Goal: Transaction & Acquisition: Purchase product/service

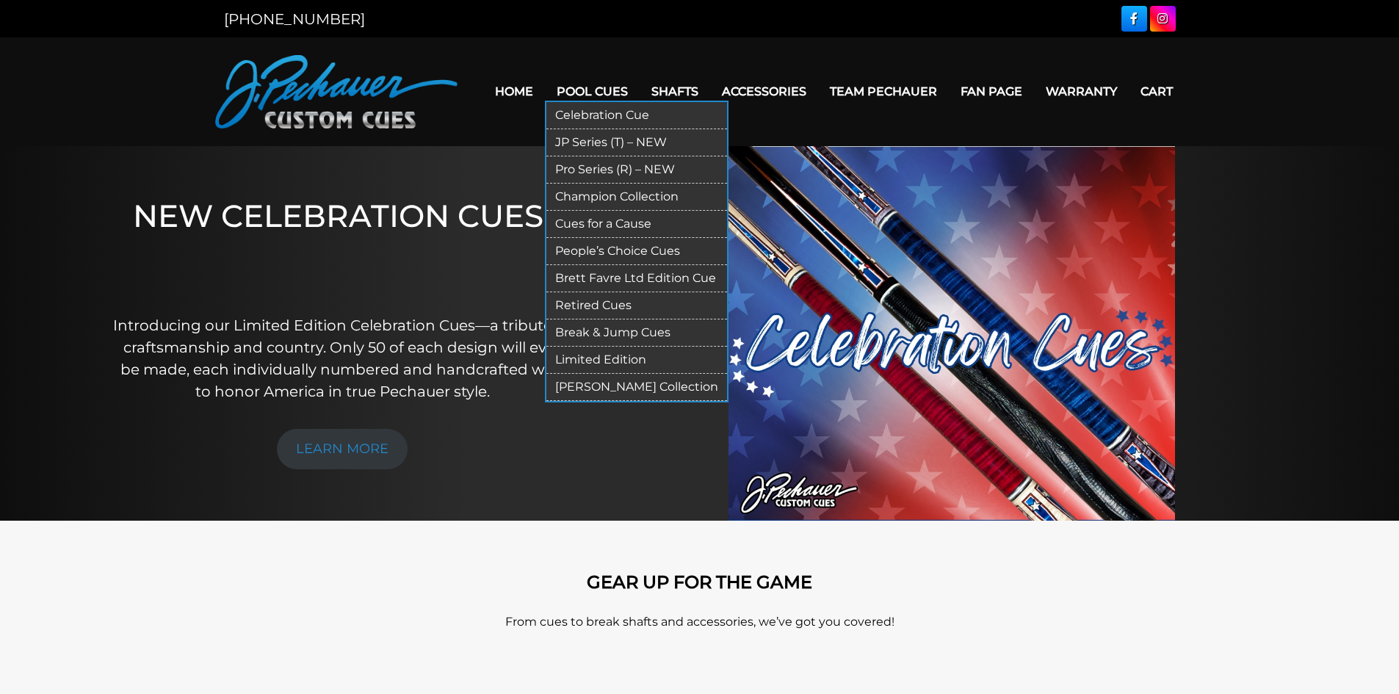
click at [602, 91] on link "Pool Cues" at bounding box center [592, 91] width 95 height 37
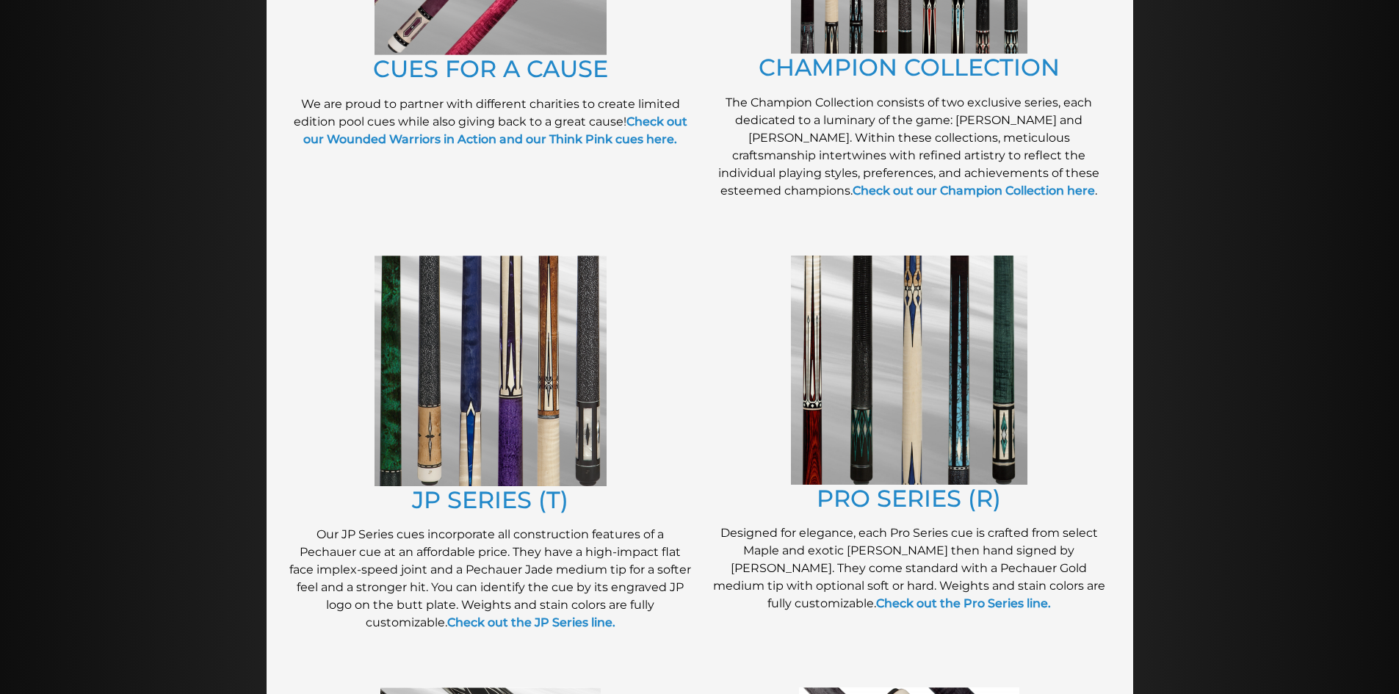
scroll to position [552, 0]
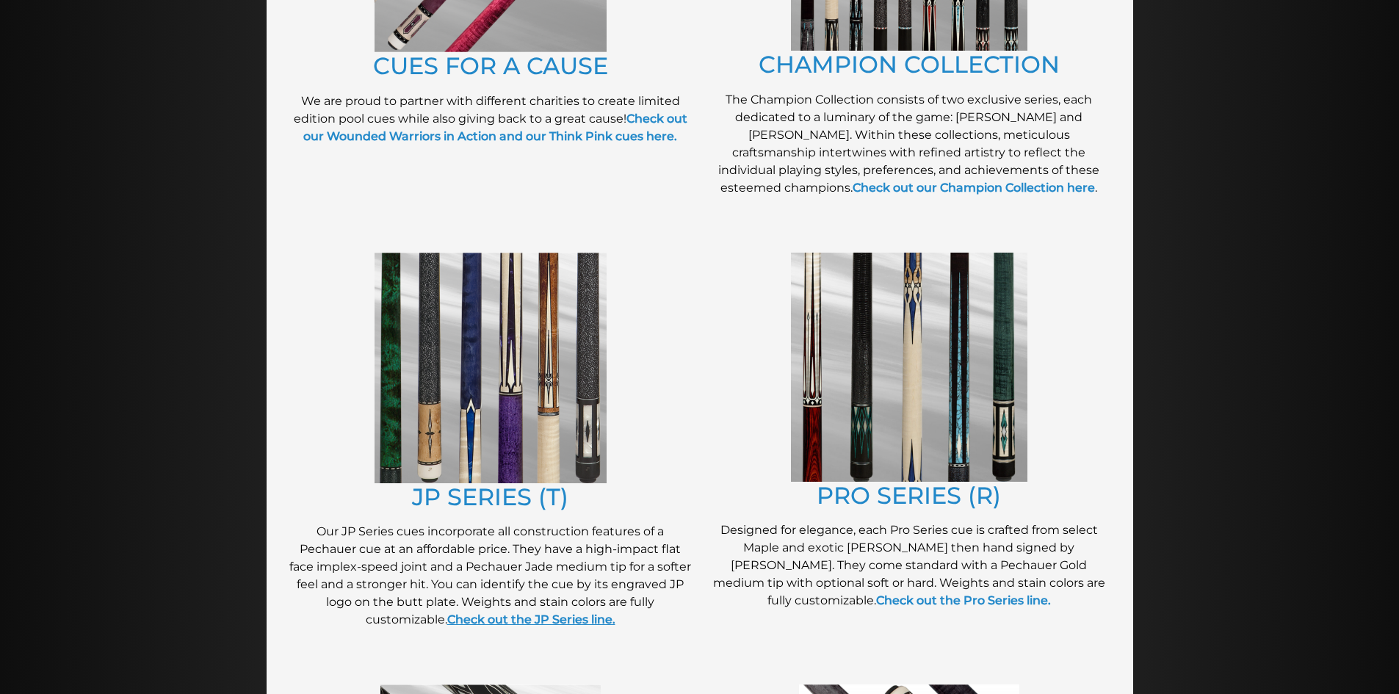
click at [531, 615] on strong "Check out the JP Series line." at bounding box center [531, 619] width 168 height 14
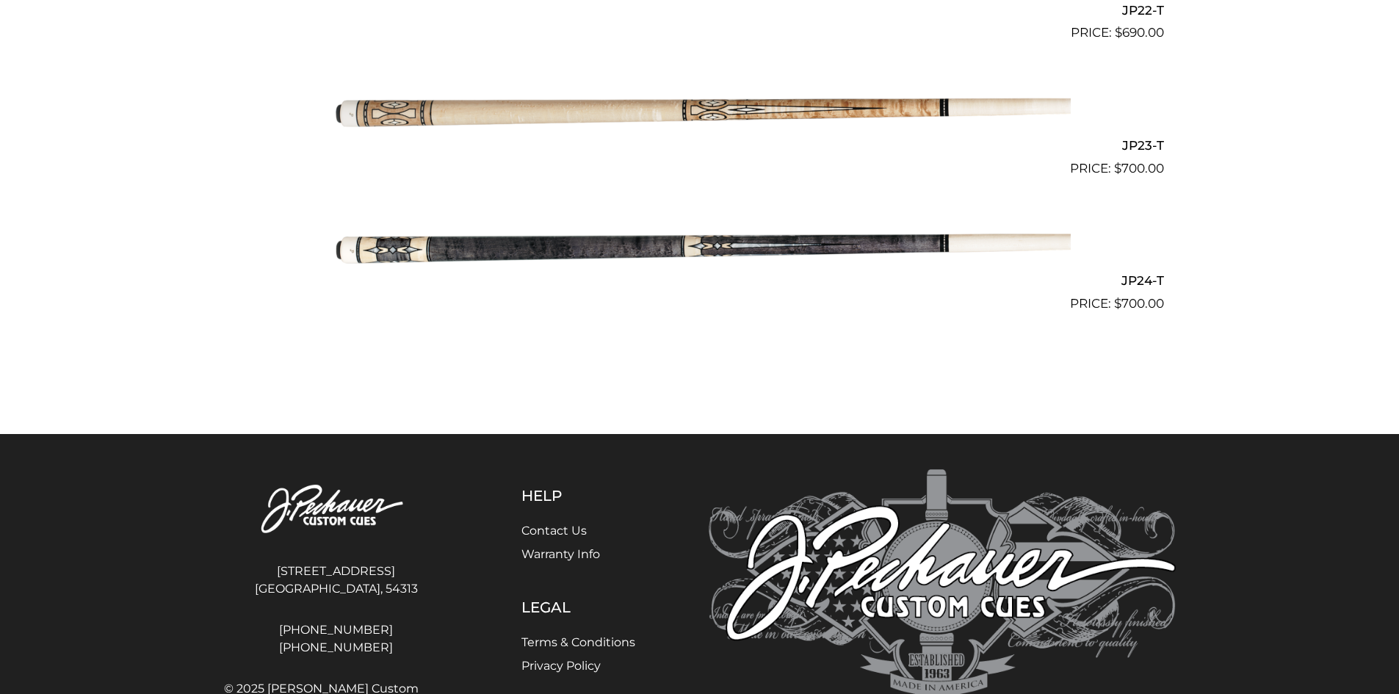
scroll to position [3479, 0]
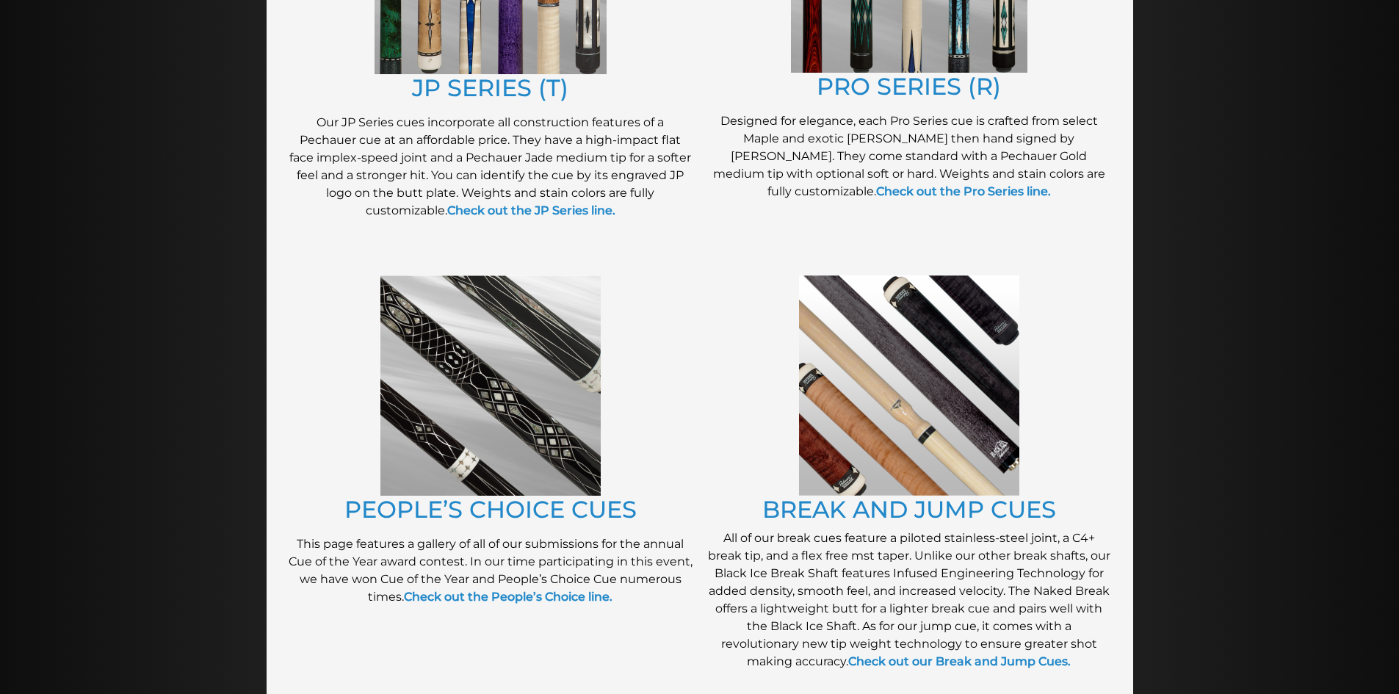
scroll to position [965, 0]
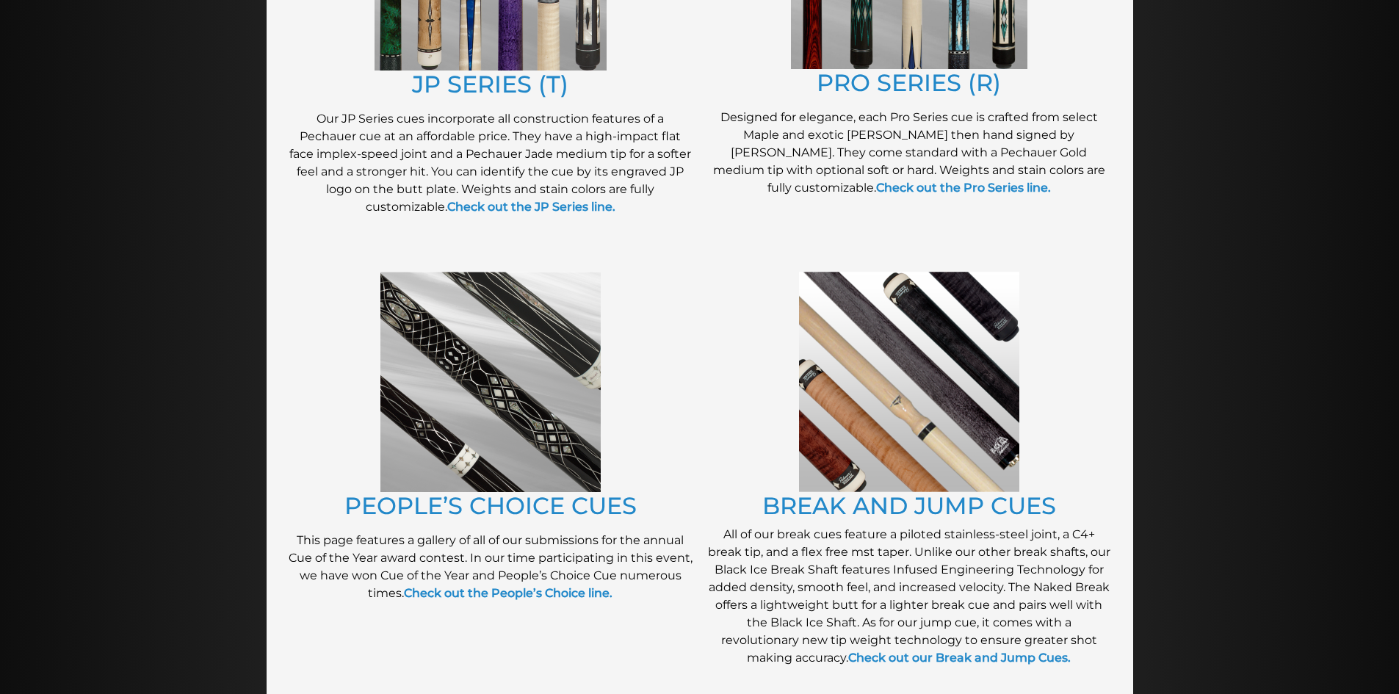
click at [906, 196] on p "Designed for elegance, each Pro Series cue is crafted from select Maple and exo…" at bounding box center [909, 153] width 404 height 88
click at [906, 195] on p "Designed for elegance, each Pro Series cue is crafted from select Maple and exo…" at bounding box center [909, 153] width 404 height 88
click at [911, 186] on link "Check out the Pro Series line." at bounding box center [963, 188] width 175 height 14
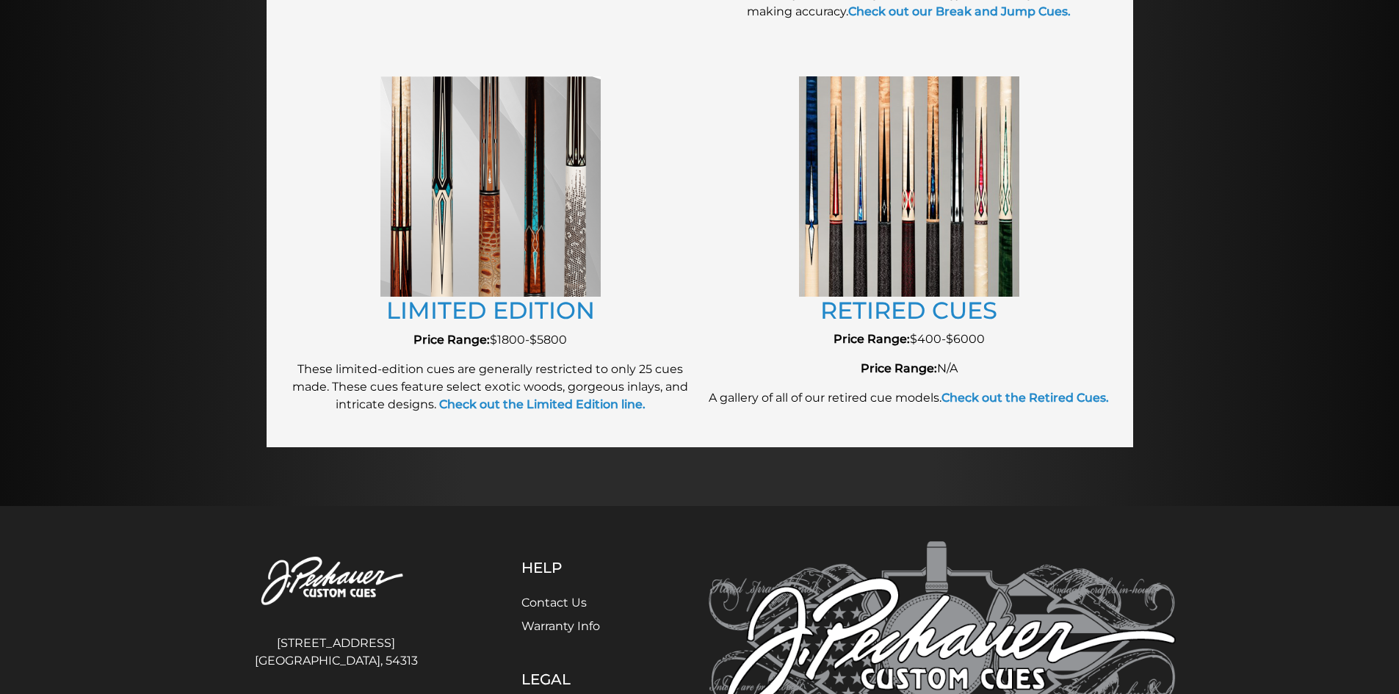
scroll to position [1614, 0]
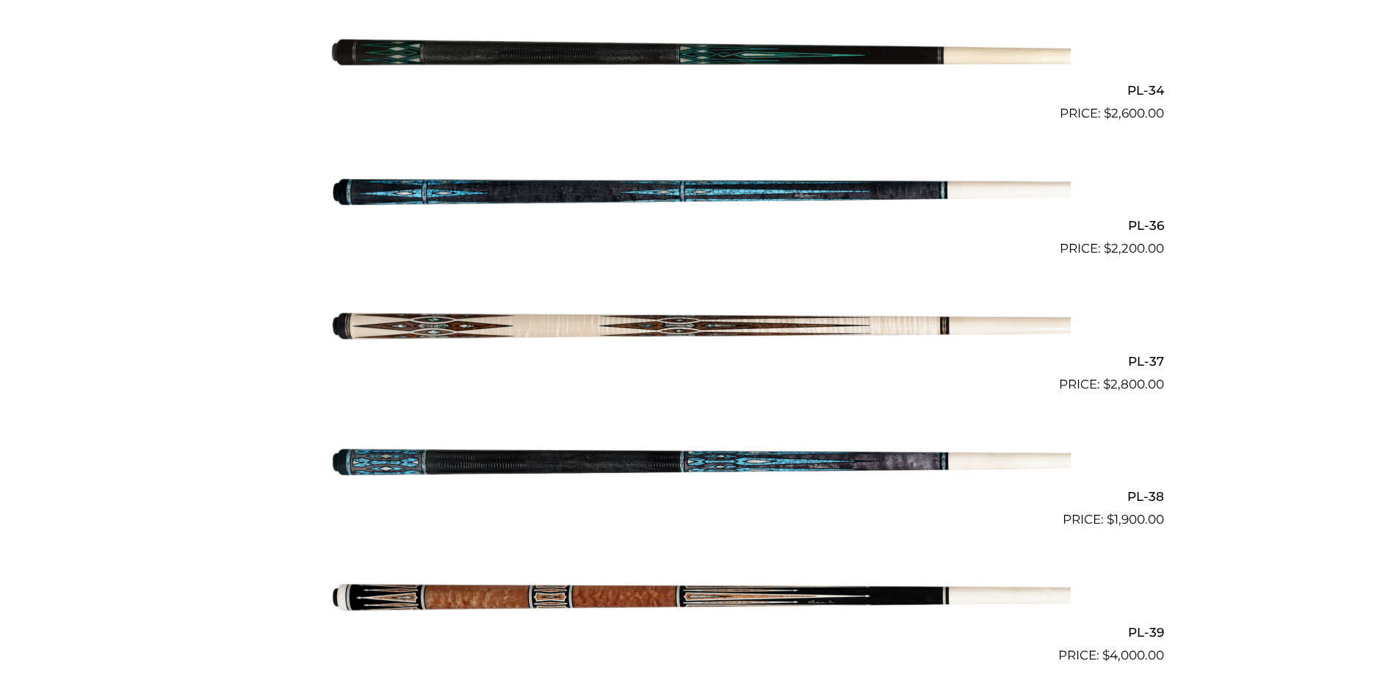
scroll to position [3872, 0]
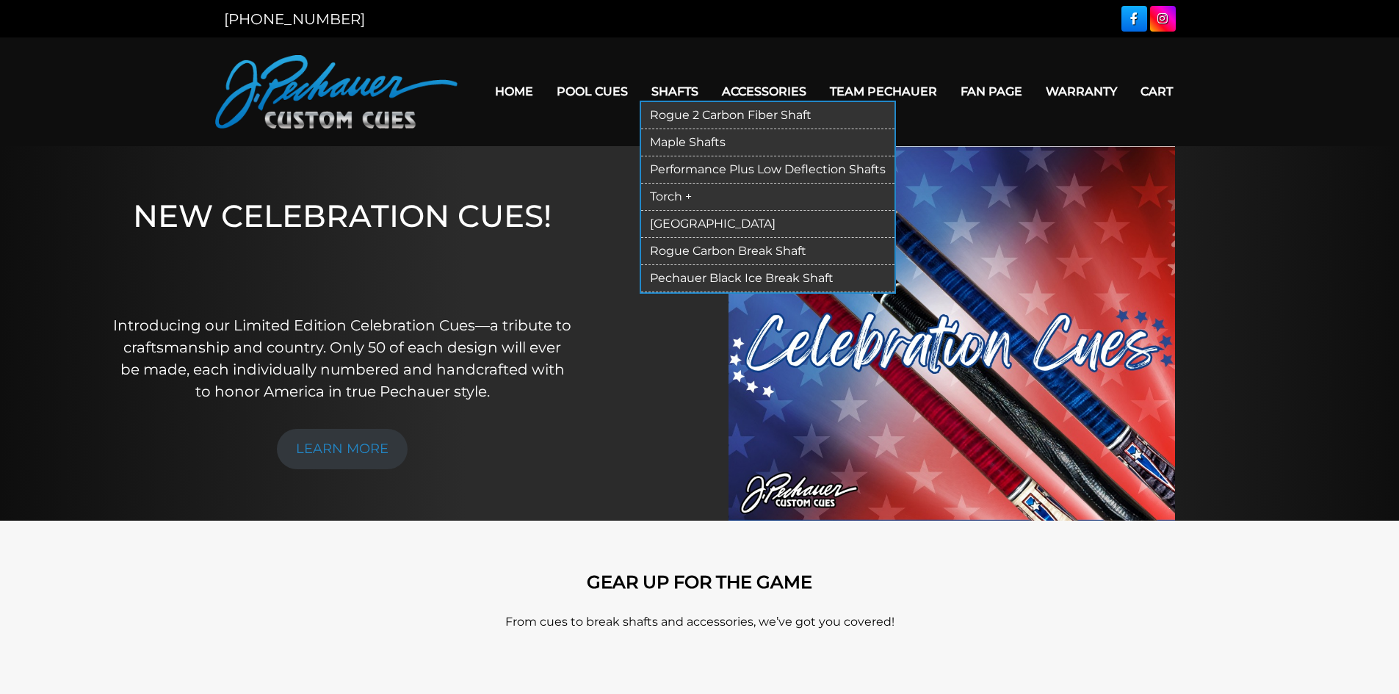
click at [673, 86] on link "Shafts" at bounding box center [675, 91] width 70 height 37
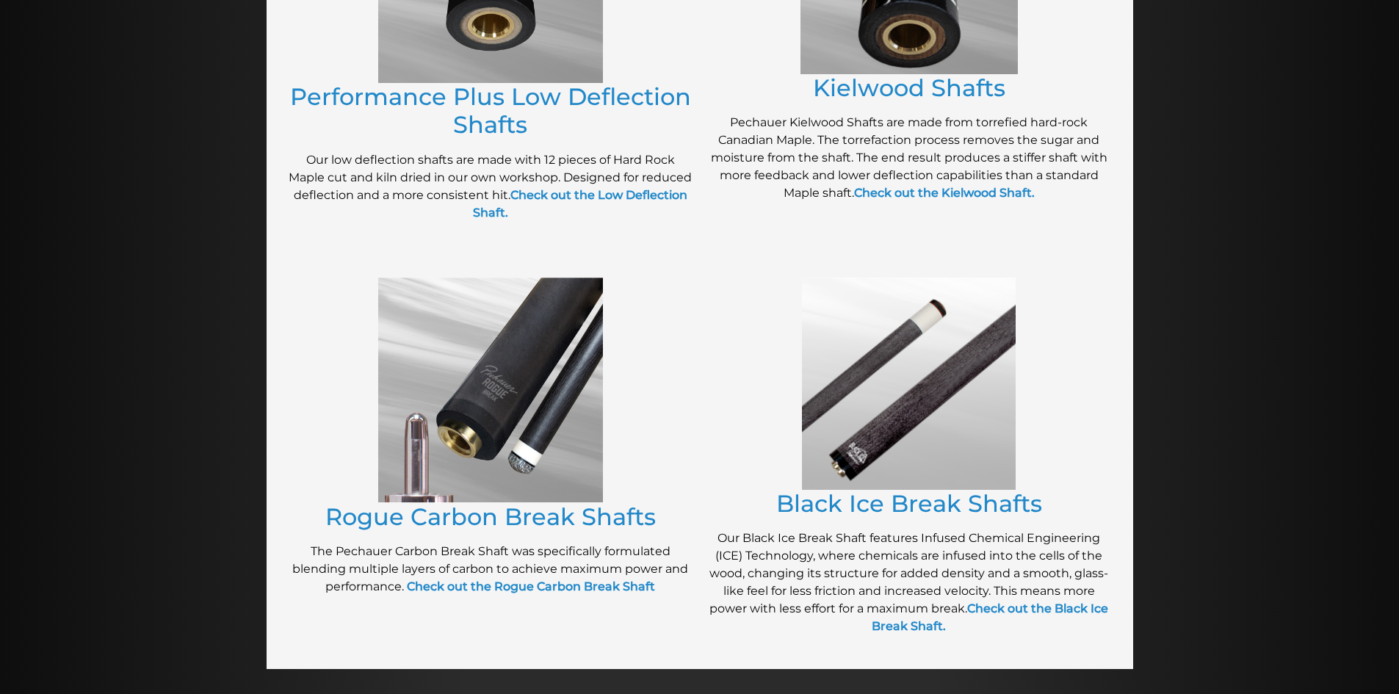
scroll to position [887, 0]
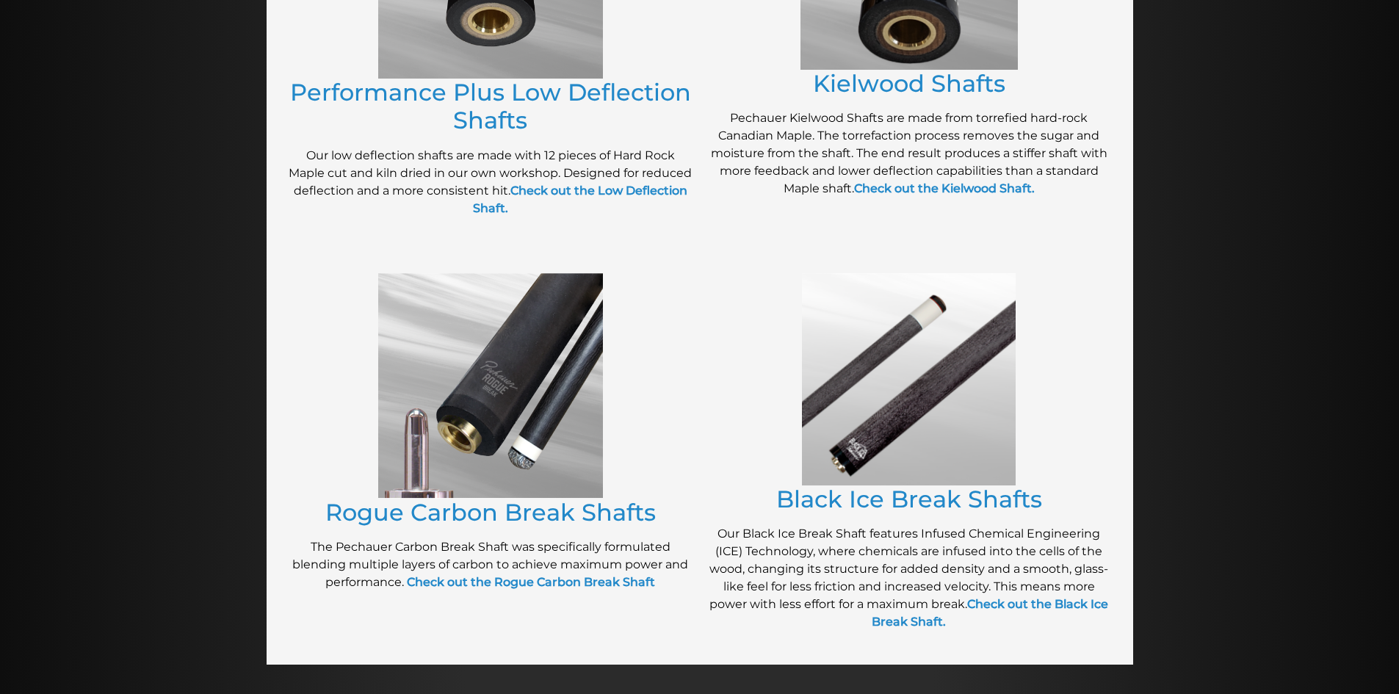
click at [952, 375] on img at bounding box center [909, 379] width 214 height 212
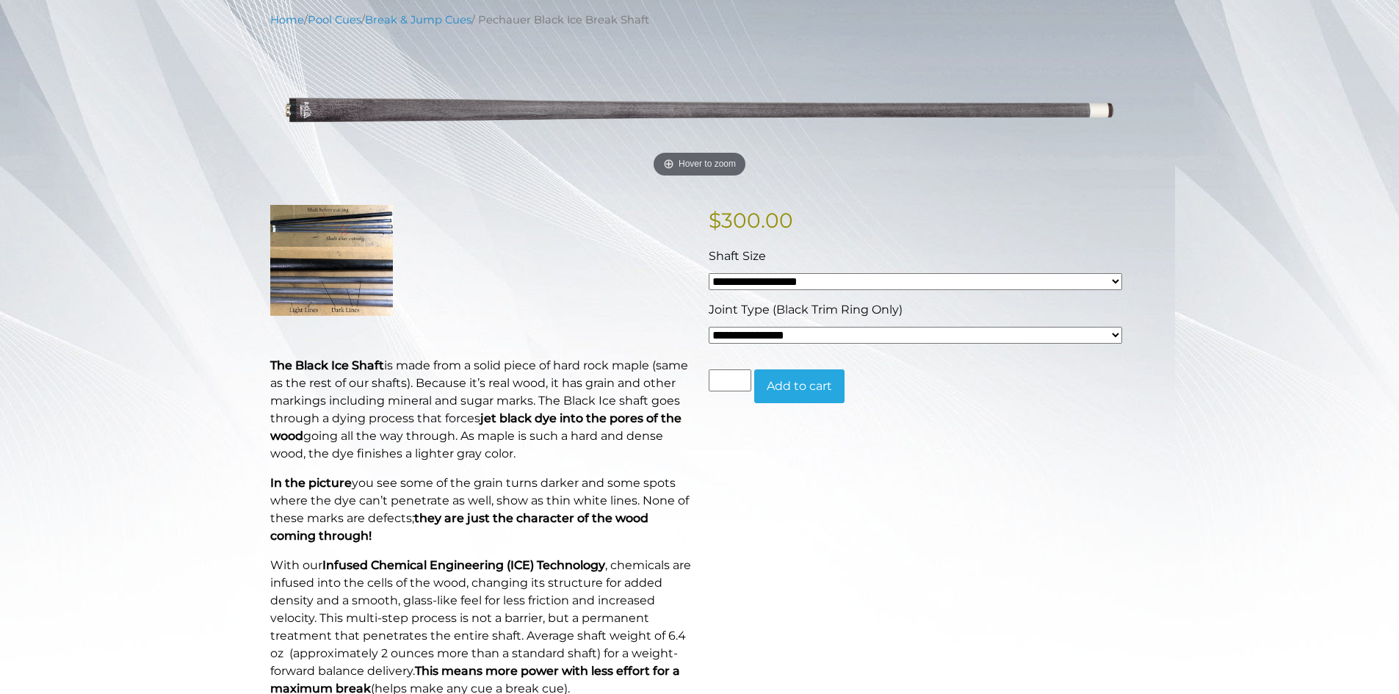
scroll to position [182, 0]
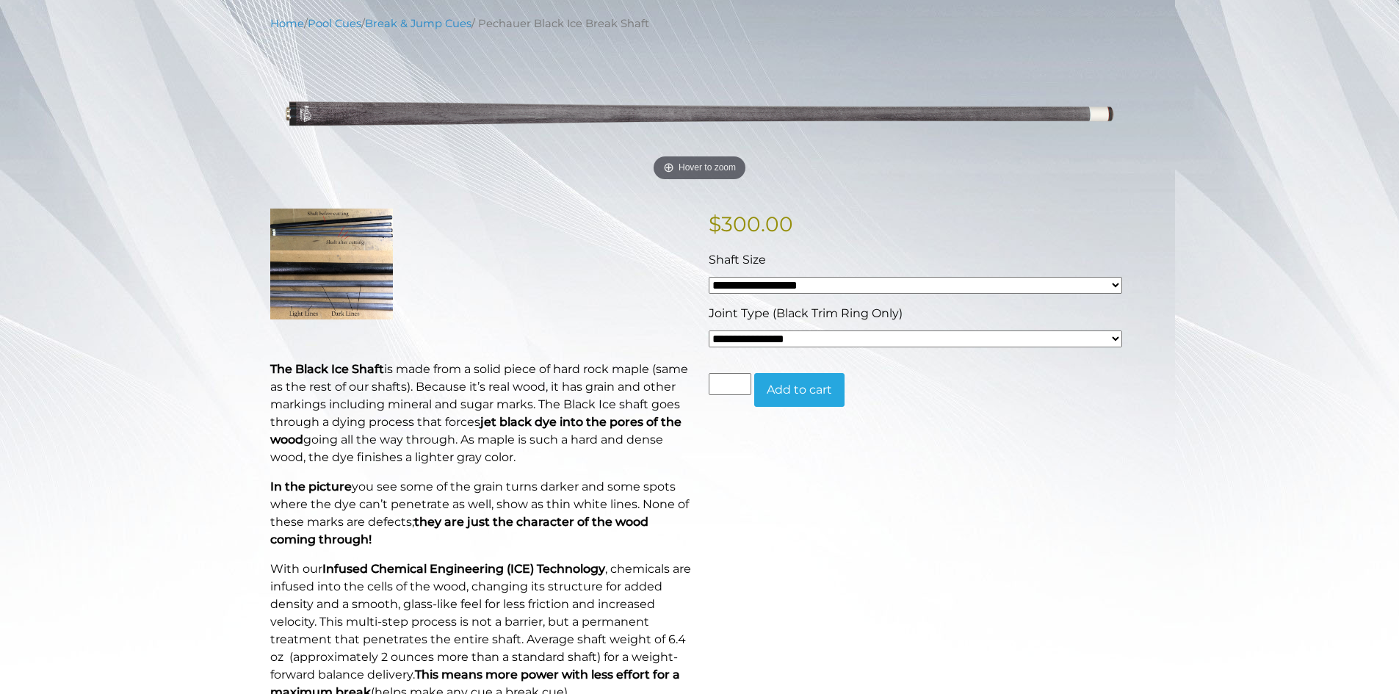
click at [843, 286] on select "**********" at bounding box center [915, 285] width 413 height 17
click at [828, 340] on select "**********" at bounding box center [915, 338] width 413 height 17
click at [931, 604] on div "**********" at bounding box center [919, 539] width 438 height 660
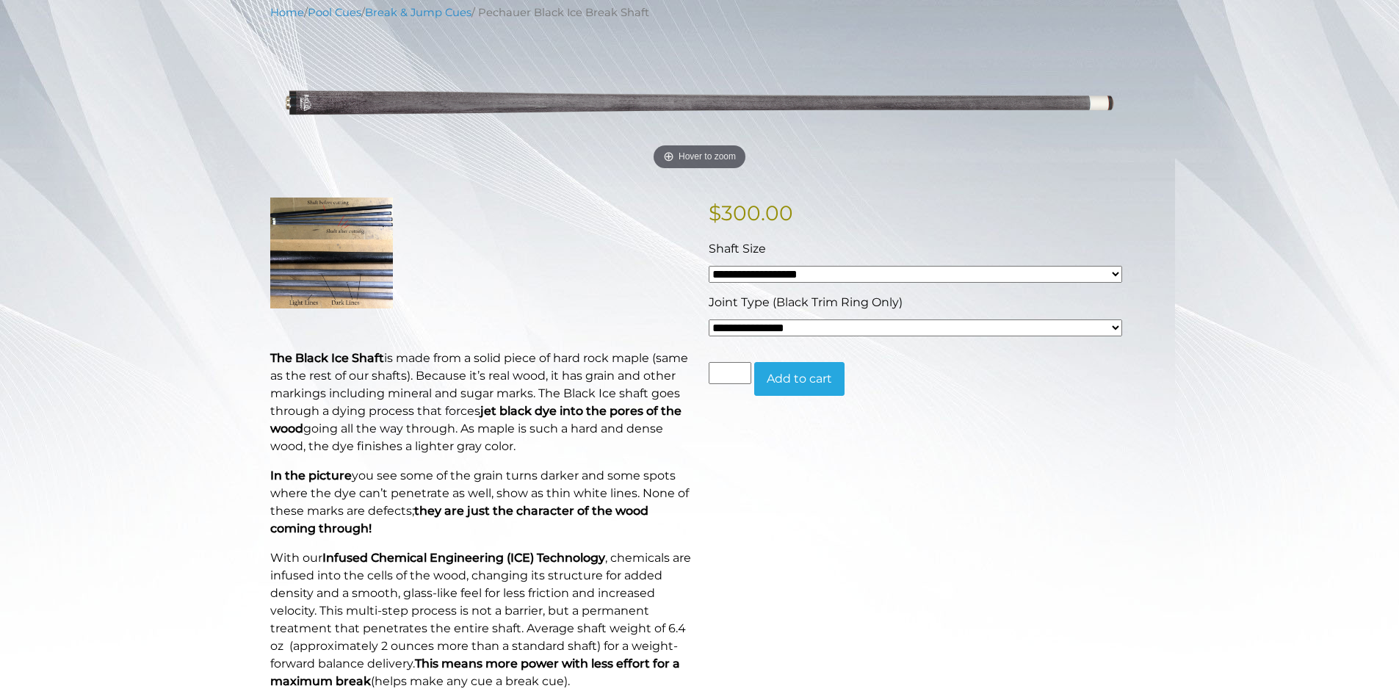
scroll to position [0, 0]
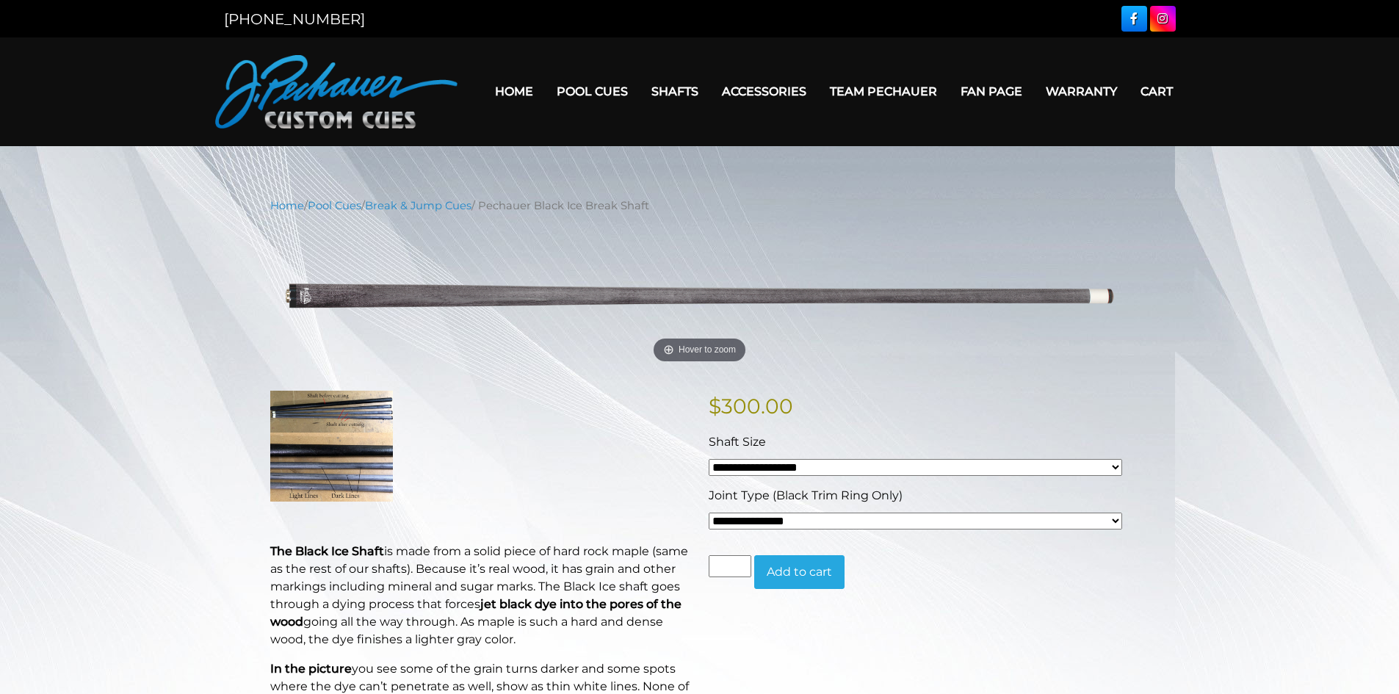
click at [889, 92] on link "Team Pechauer" at bounding box center [883, 91] width 131 height 37
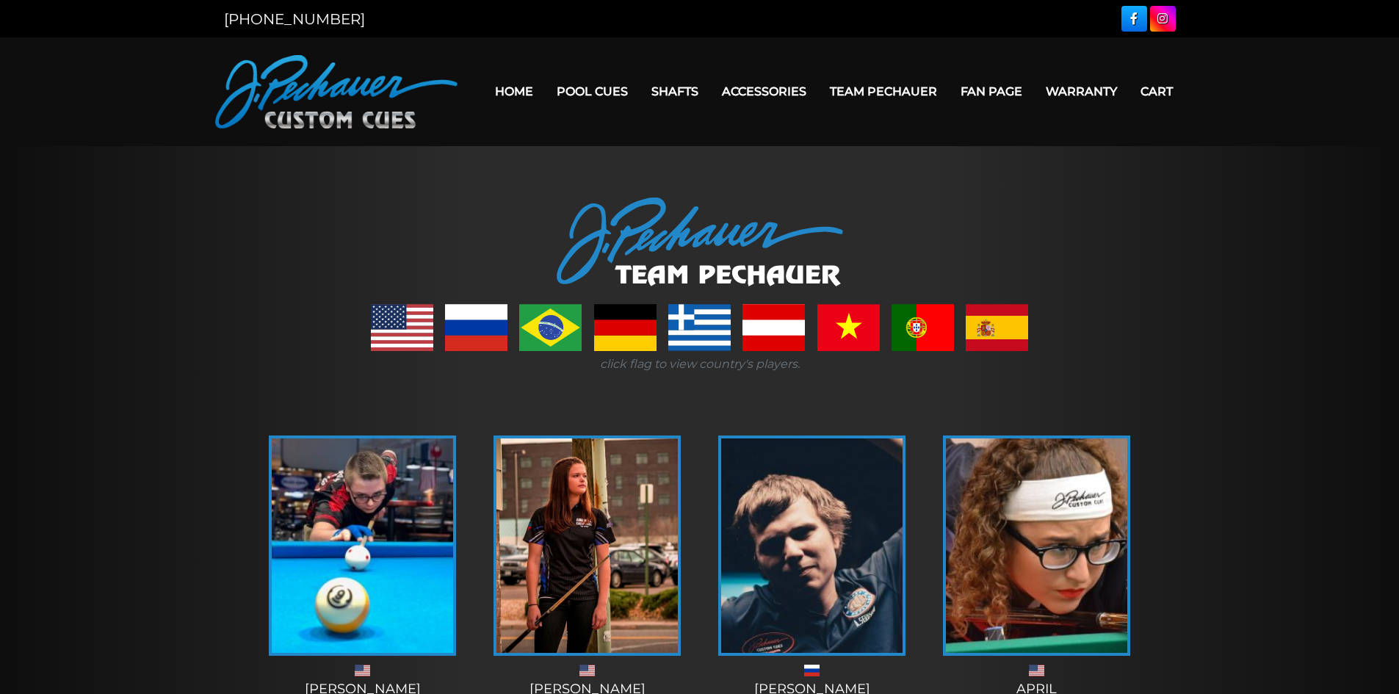
click at [1007, 94] on link "Fan Page" at bounding box center [991, 91] width 85 height 37
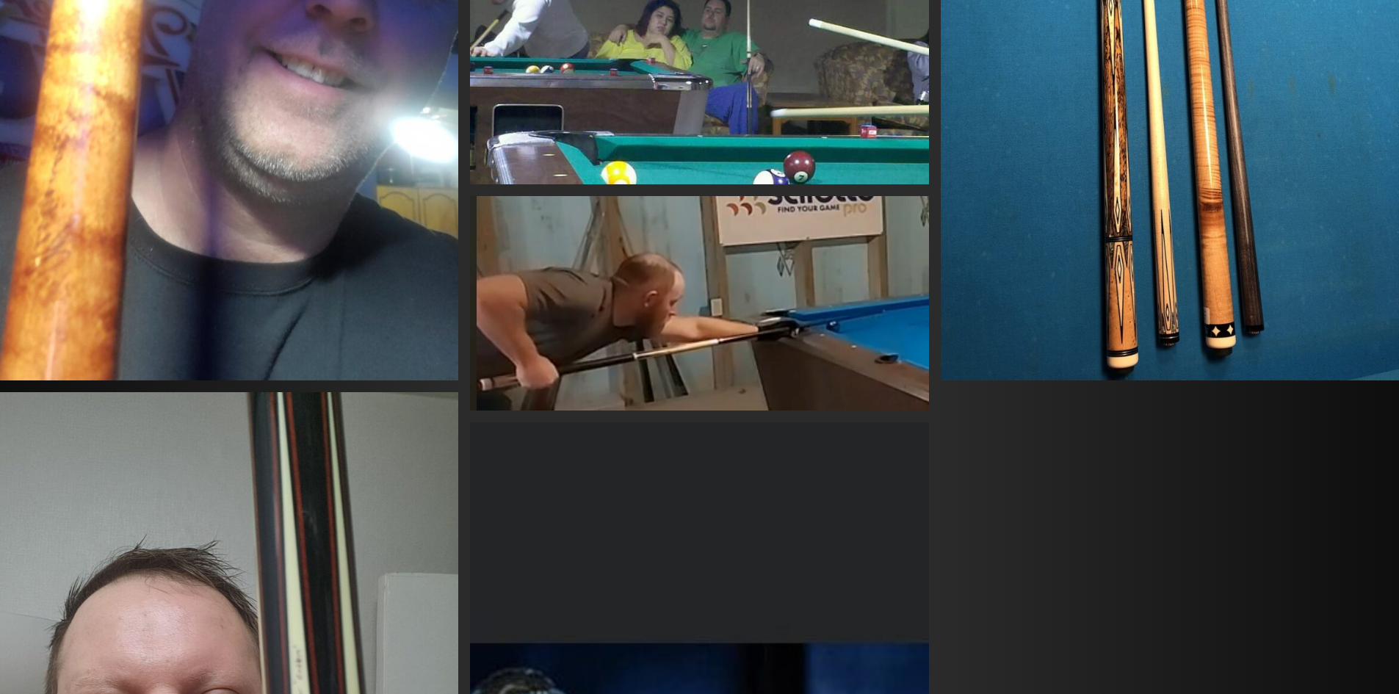
scroll to position [1179, 0]
